Goal: Check status: Check status

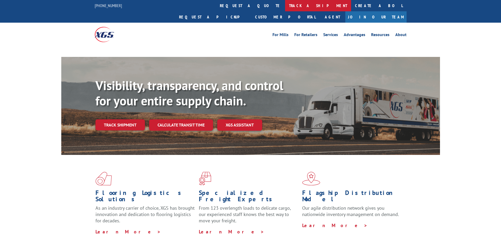
click at [285, 6] on link "track a shipment" at bounding box center [318, 5] width 66 height 11
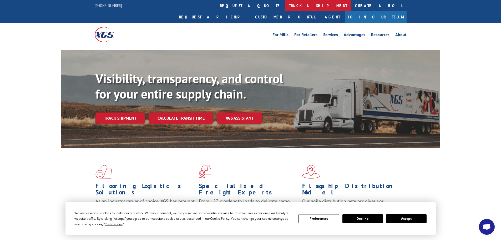
click at [285, 4] on link "track a shipment" at bounding box center [318, 5] width 66 height 11
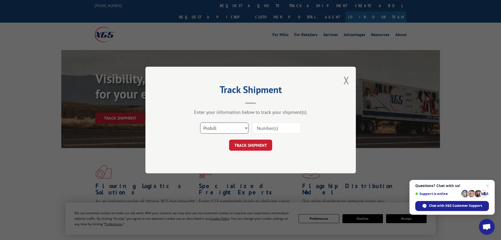
click at [236, 124] on select "Select category... Probill BOL PO" at bounding box center [224, 127] width 48 height 11
select select "bol"
click at [200, 122] on select "Select category... Probill BOL PO" at bounding box center [224, 127] width 48 height 11
click at [257, 131] on input at bounding box center [277, 127] width 48 height 11
type input "5092499"
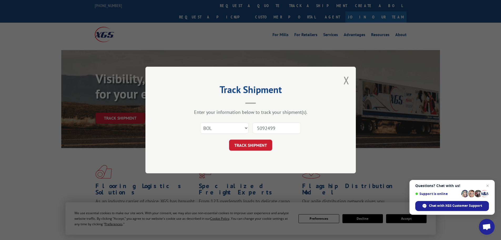
click at [229, 139] on button "TRACK SHIPMENT" at bounding box center [250, 144] width 43 height 11
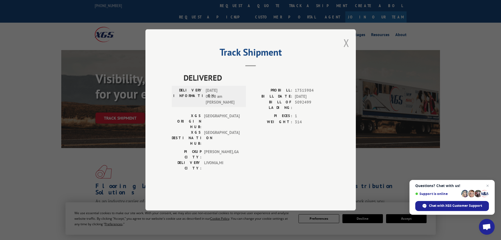
click at [346, 50] on button "Close modal" at bounding box center [347, 43] width 6 height 14
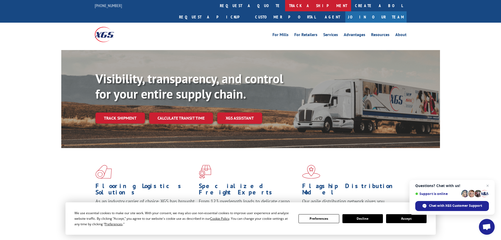
click at [285, 7] on link "track a shipment" at bounding box center [318, 5] width 66 height 11
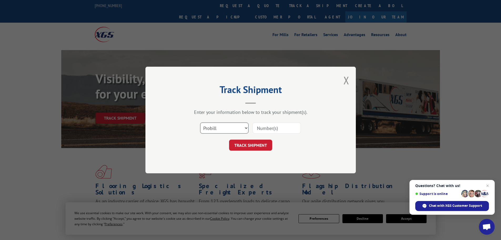
click at [231, 124] on select "Select category... Probill BOL PO" at bounding box center [224, 127] width 48 height 11
select select "bol"
click at [200, 122] on select "Select category... Probill BOL PO" at bounding box center [224, 127] width 48 height 11
click at [266, 126] on input at bounding box center [277, 127] width 48 height 11
type input "5112427"
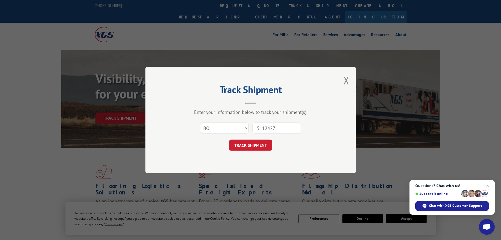
click at [229, 139] on button "TRACK SHIPMENT" at bounding box center [250, 144] width 43 height 11
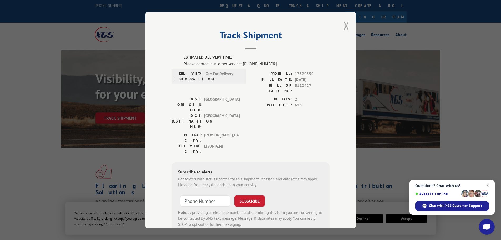
click at [344, 25] on button "Close modal" at bounding box center [347, 26] width 6 height 14
